Goal: Task Accomplishment & Management: Complete application form

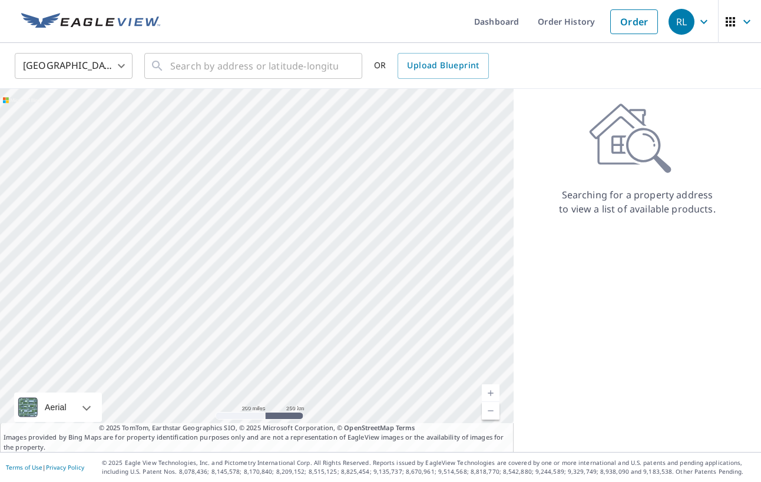
click at [121, 62] on body "RL RL Dashboard Order History Order RL United States US ​ ​ OR Upload Blueprint…" at bounding box center [380, 241] width 761 height 482
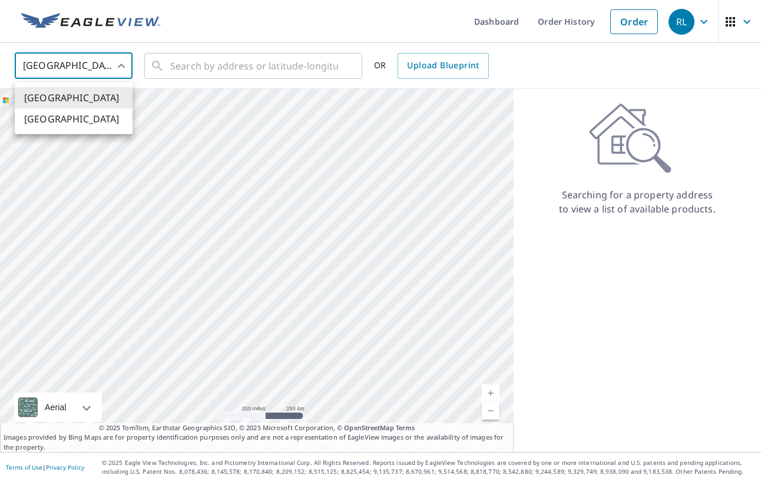
drag, startPoint x: 100, startPoint y: 118, endPoint x: 129, endPoint y: 104, distance: 32.9
click at [100, 118] on li "[GEOGRAPHIC_DATA]" at bounding box center [74, 118] width 118 height 21
type input "CA"
drag, startPoint x: 200, startPoint y: 68, endPoint x: 218, endPoint y: 67, distance: 17.7
click at [200, 68] on input "text" at bounding box center [254, 65] width 168 height 33
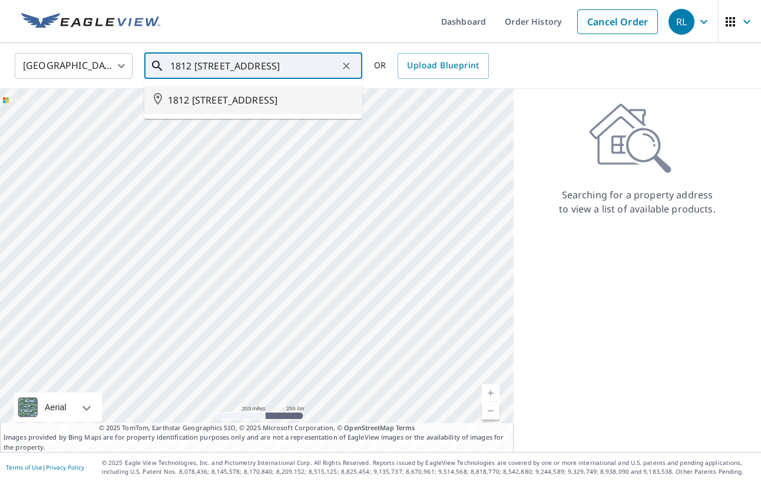
click at [268, 93] on span "1812 [STREET_ADDRESS]" at bounding box center [260, 100] width 185 height 14
type input "1812 [STREET_ADDRESS]"
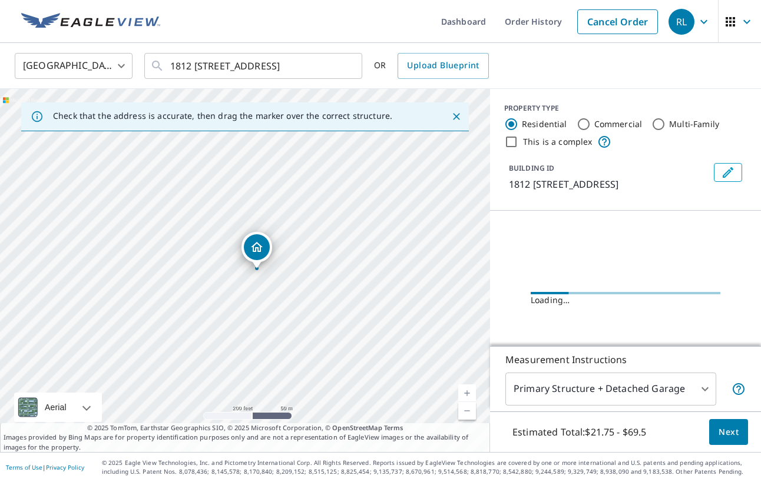
click at [727, 433] on span "Next" at bounding box center [728, 432] width 20 height 15
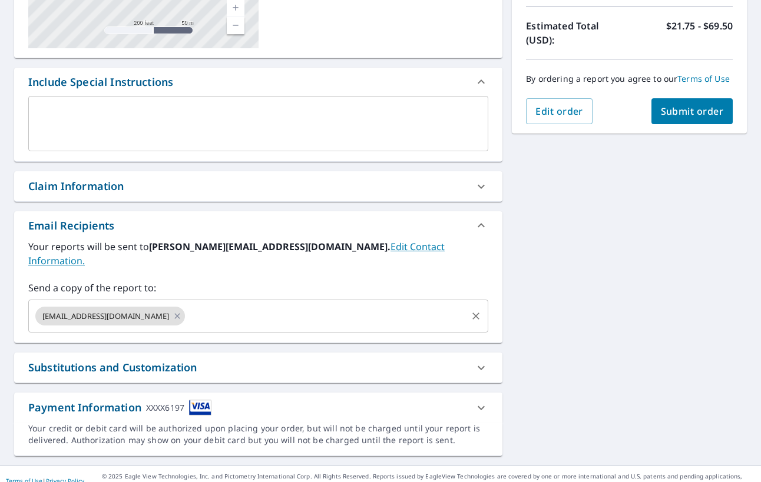
scroll to position [256, 0]
drag, startPoint x: 173, startPoint y: 303, endPoint x: 187, endPoint y: 302, distance: 14.2
click at [173, 310] on icon at bounding box center [177, 316] width 9 height 13
checkbox input "true"
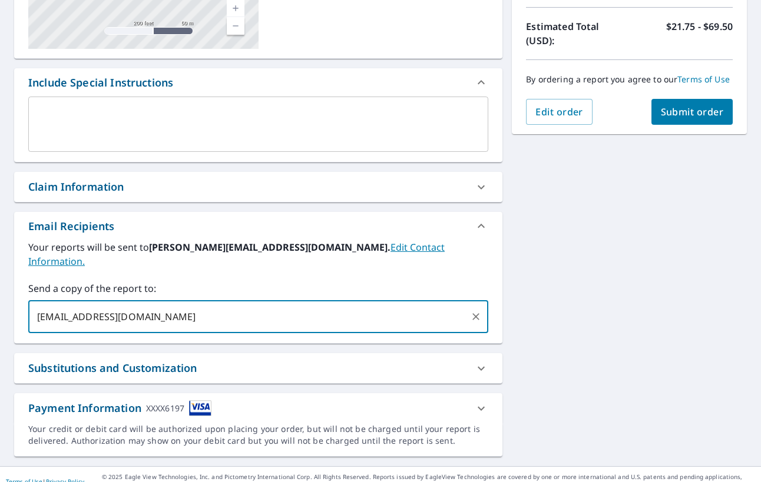
type input "[EMAIL_ADDRESS][DOMAIN_NAME]"
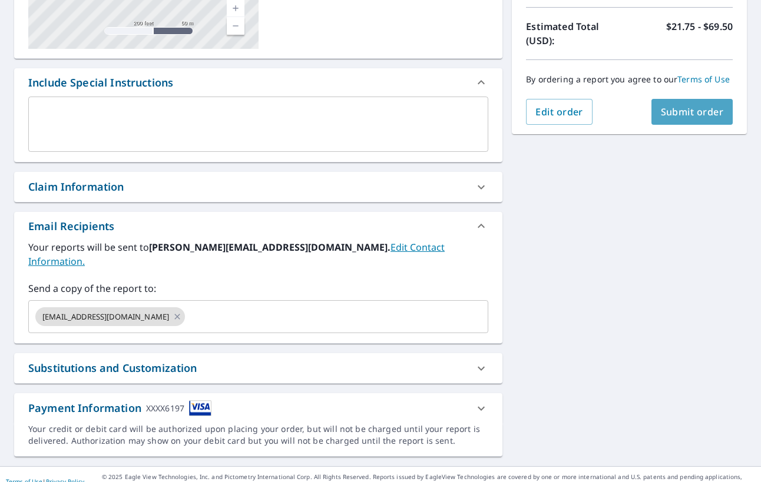
click at [675, 111] on span "Submit order" at bounding box center [692, 111] width 63 height 13
checkbox input "true"
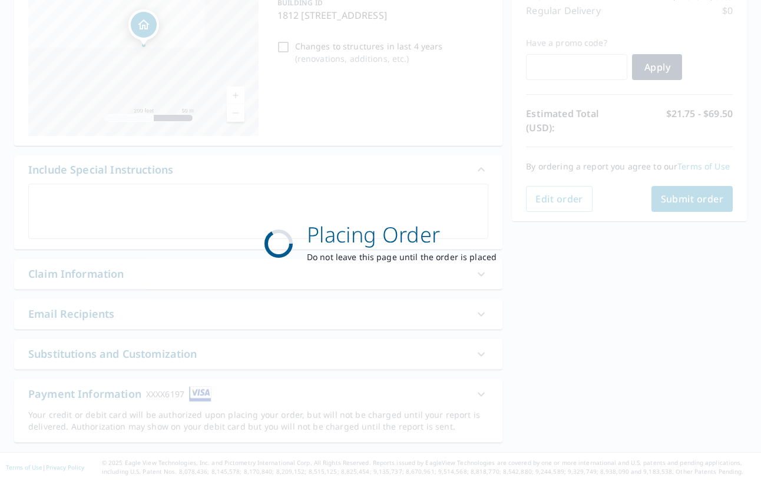
scroll to position [168, 0]
